Goal: Entertainment & Leisure: Consume media (video, audio)

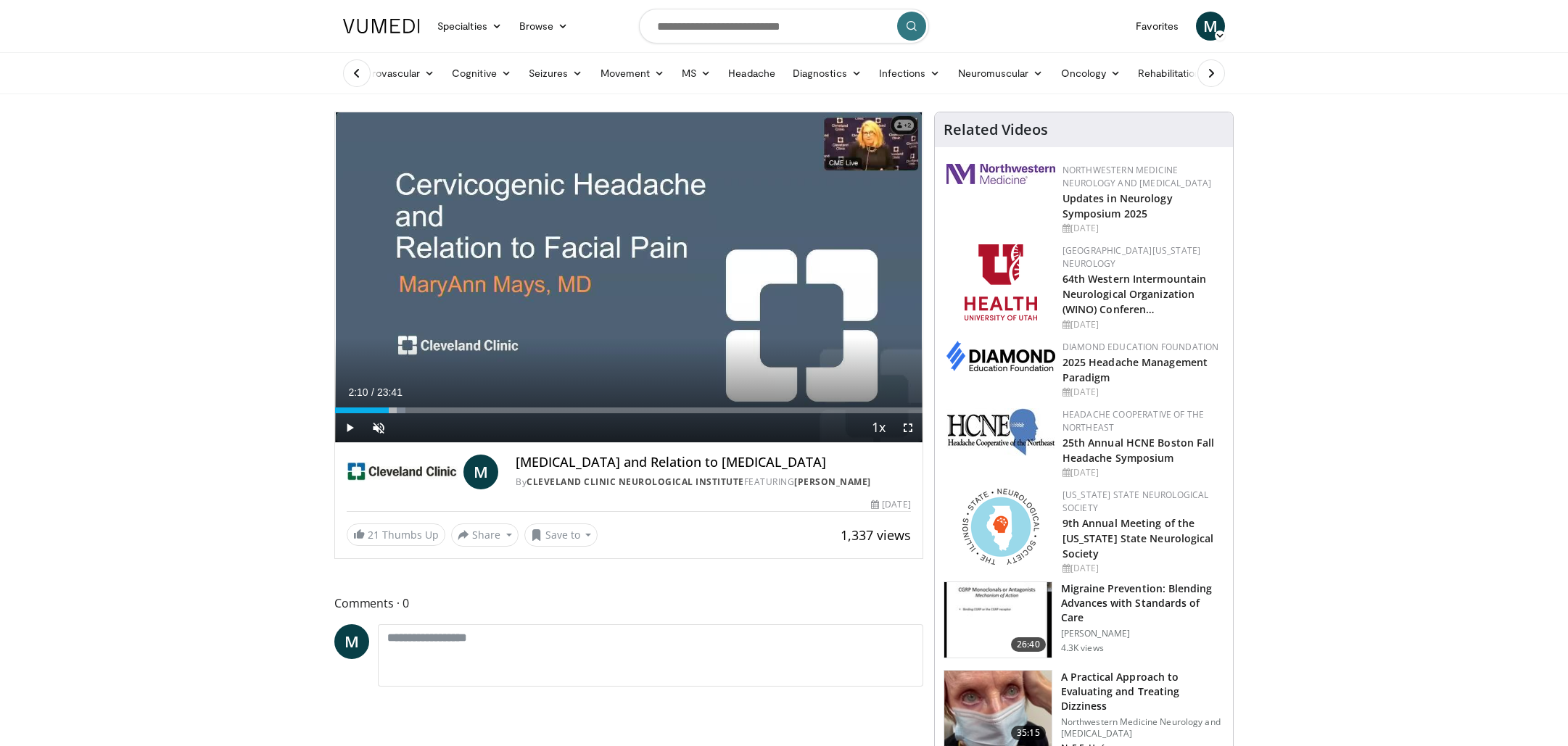
click at [345, 431] on span "Video Player" at bounding box center [349, 428] width 29 height 29
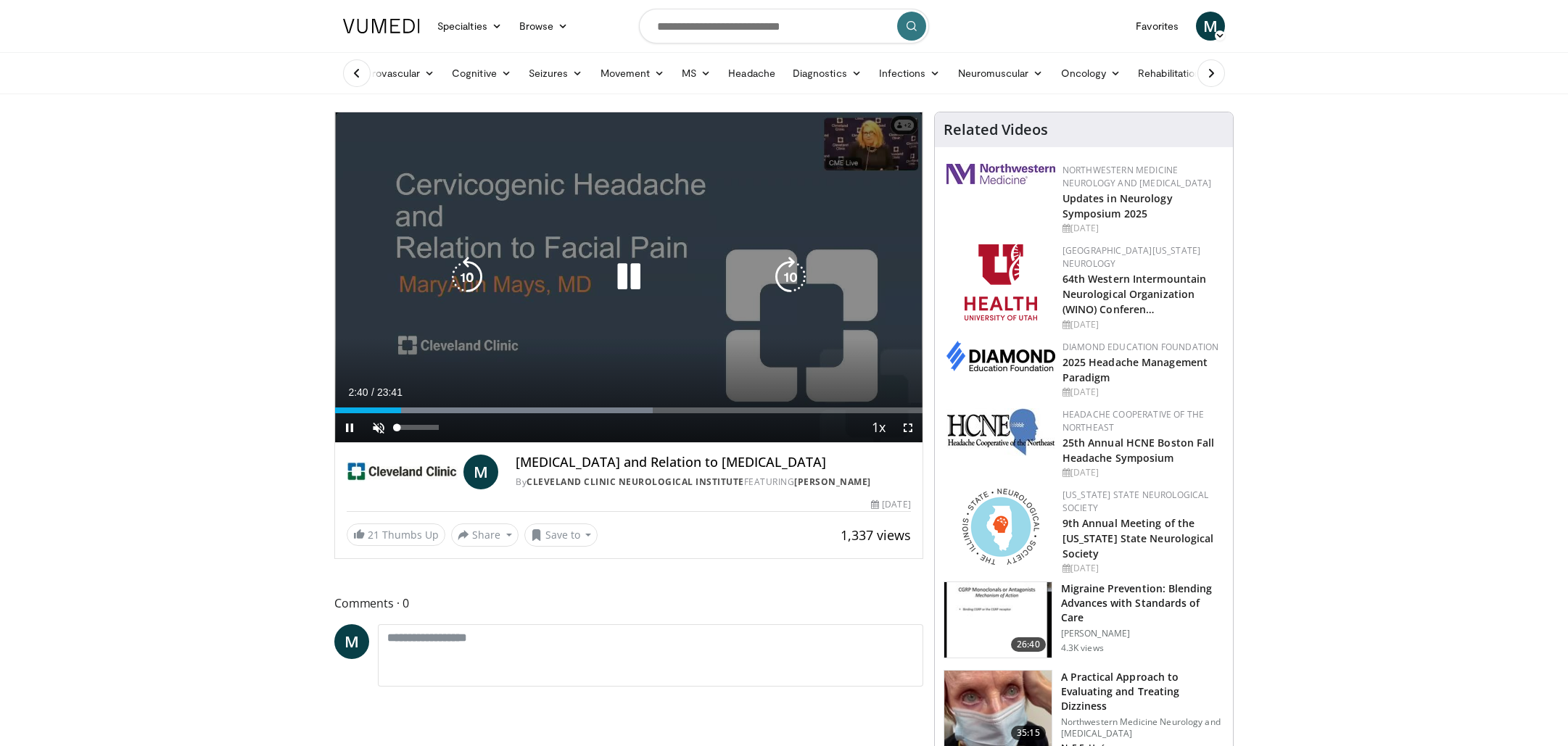
click at [379, 428] on span "Video Player" at bounding box center [379, 428] width 29 height 29
click at [412, 430] on div "37%" at bounding box center [418, 428] width 51 height 29
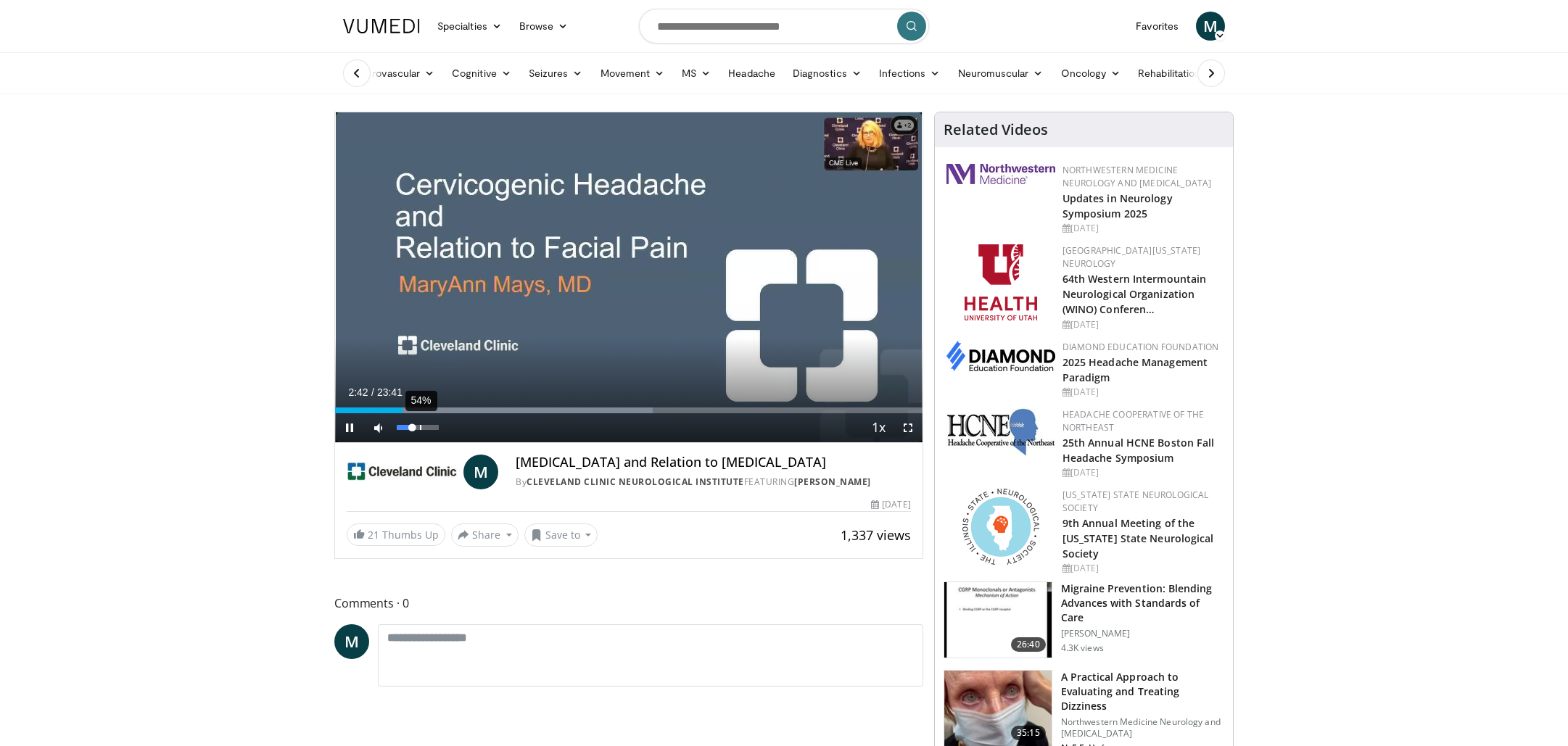
click at [419, 430] on div "54%" at bounding box center [417, 427] width 42 height 5
click at [459, 408] on div "Progress Bar" at bounding box center [460, 411] width 1 height 6
click at [352, 425] on span "Video Player" at bounding box center [349, 428] width 29 height 29
click at [467, 413] on div "Progress Bar" at bounding box center [468, 411] width 1 height 6
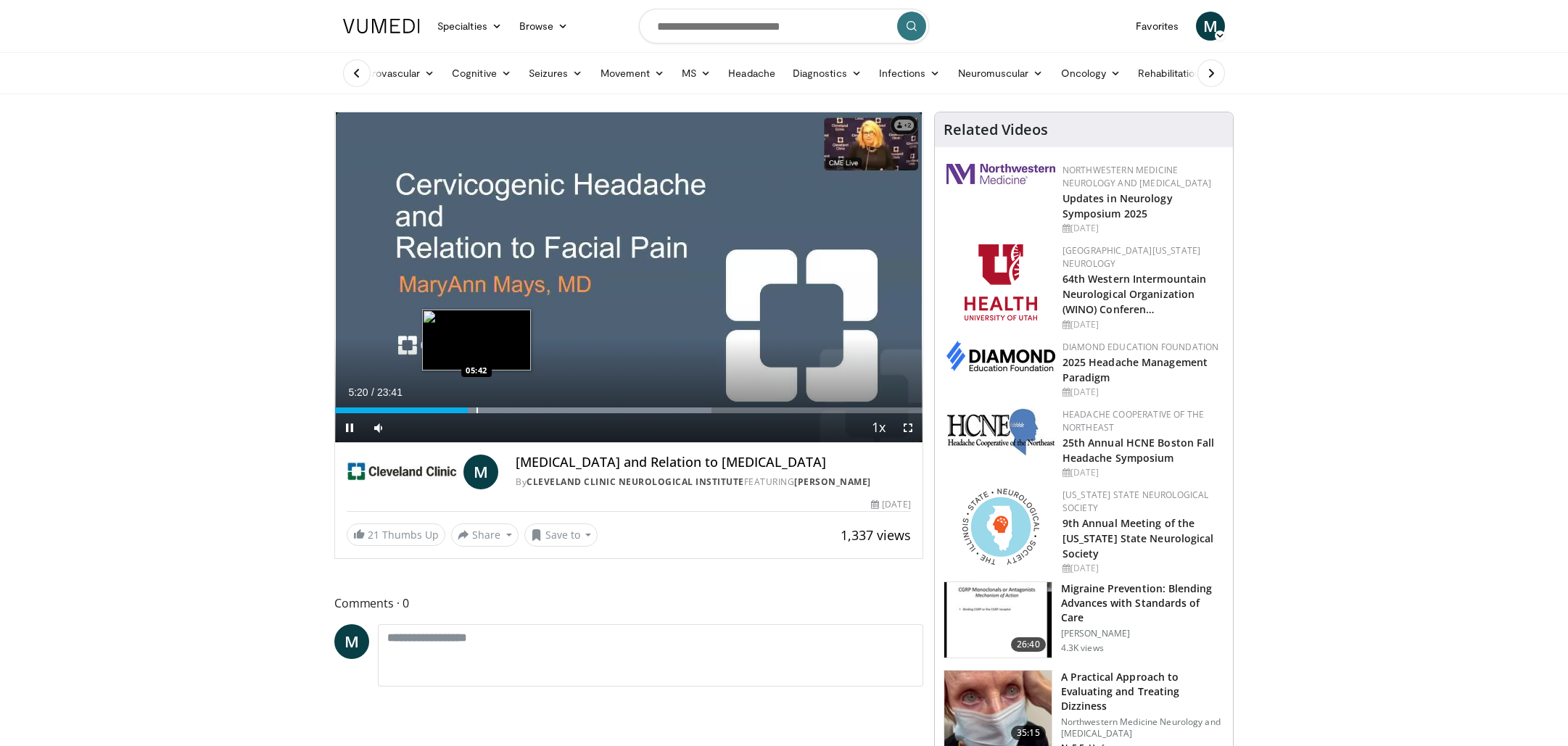
click at [476, 412] on div "Progress Bar" at bounding box center [477, 411] width 1 height 6
click at [449, 412] on div "Progress Bar" at bounding box center [450, 411] width 1 height 6
click at [434, 411] on div "Progress Bar" at bounding box center [435, 411] width 1 height 6
click at [352, 424] on span "Video Player" at bounding box center [349, 428] width 29 height 29
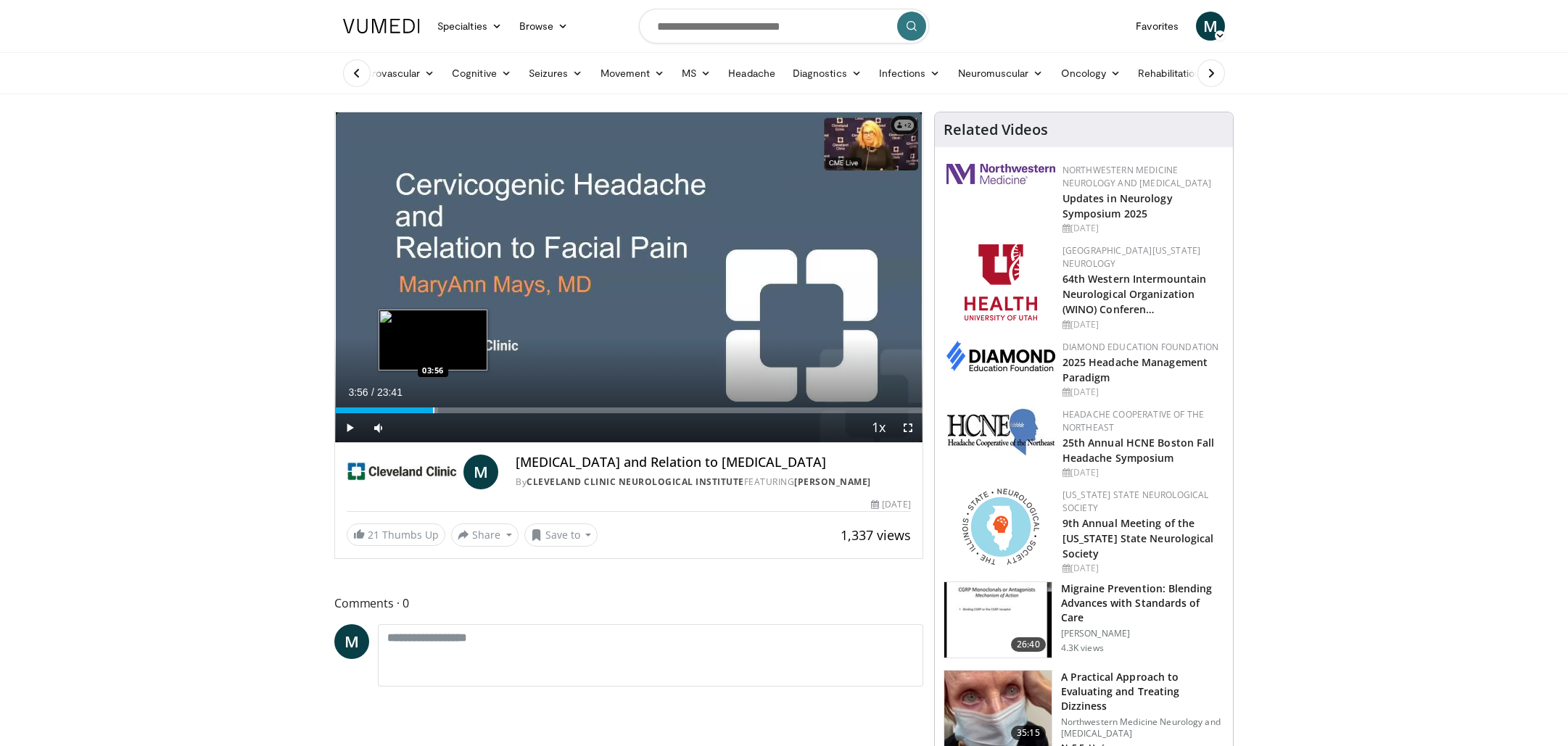
click at [433, 411] on div "Progress Bar" at bounding box center [433, 411] width 1 height 6
click at [424, 427] on div "65%" at bounding box center [417, 427] width 42 height 5
click at [358, 424] on span "Video Player" at bounding box center [349, 428] width 29 height 29
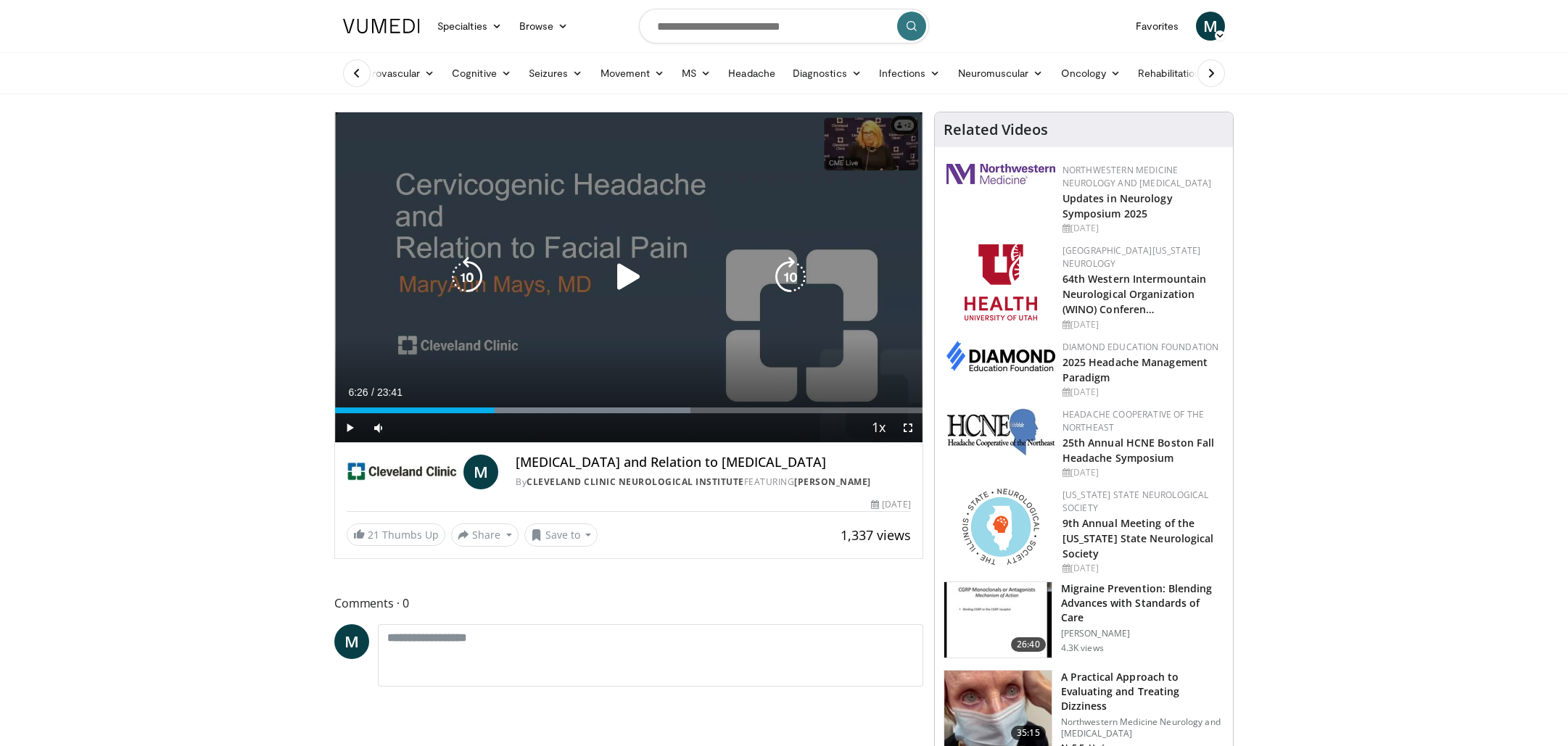
click at [672, 320] on div "10 seconds Tap to unmute" at bounding box center [628, 277] width 587 height 330
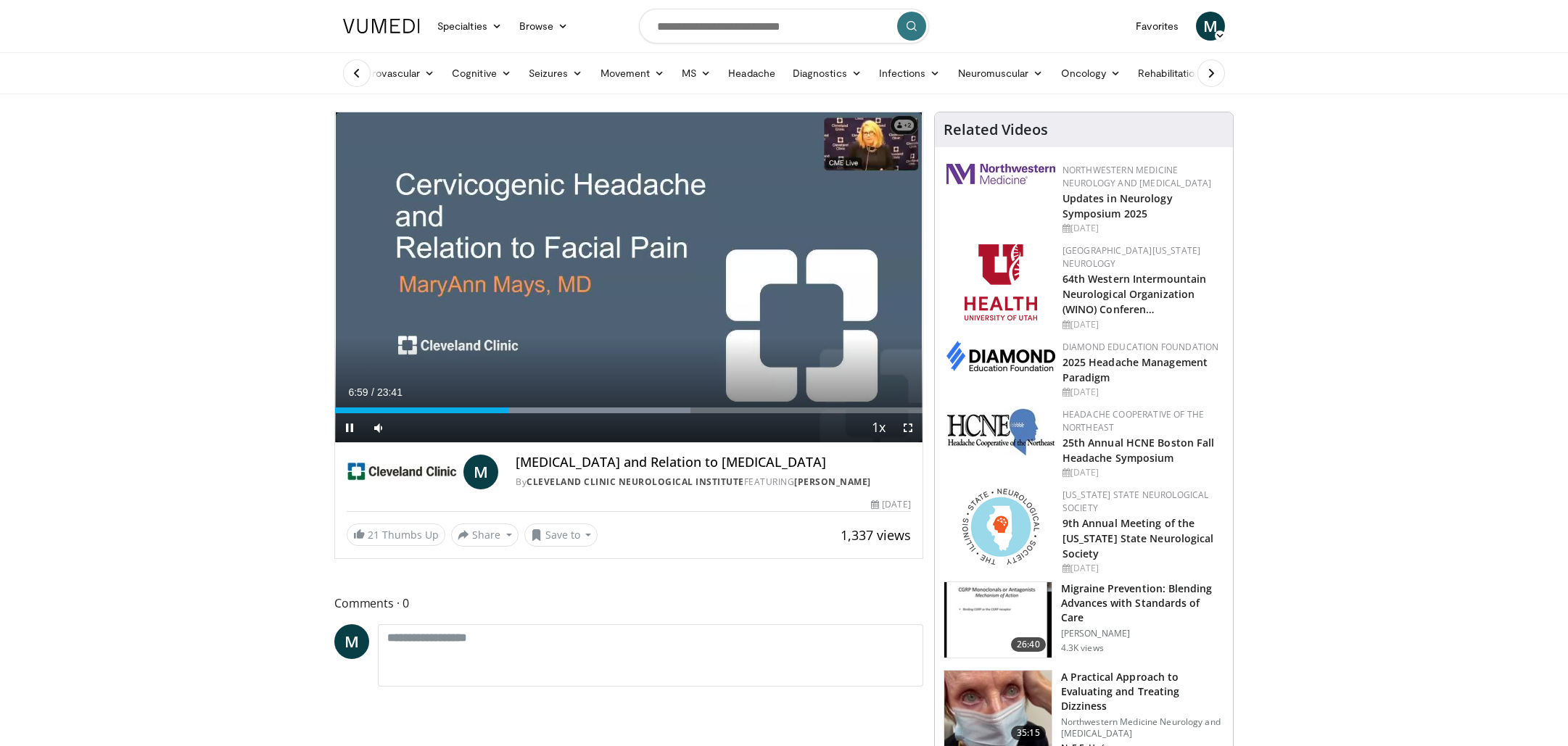
click at [347, 427] on span "Video Player" at bounding box center [349, 428] width 29 height 29
